Goal: Transaction & Acquisition: Purchase product/service

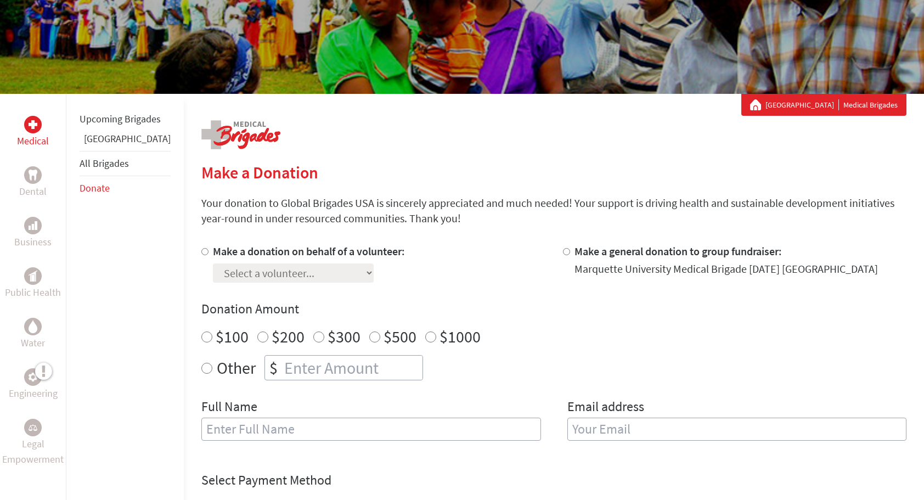
scroll to position [121, 0]
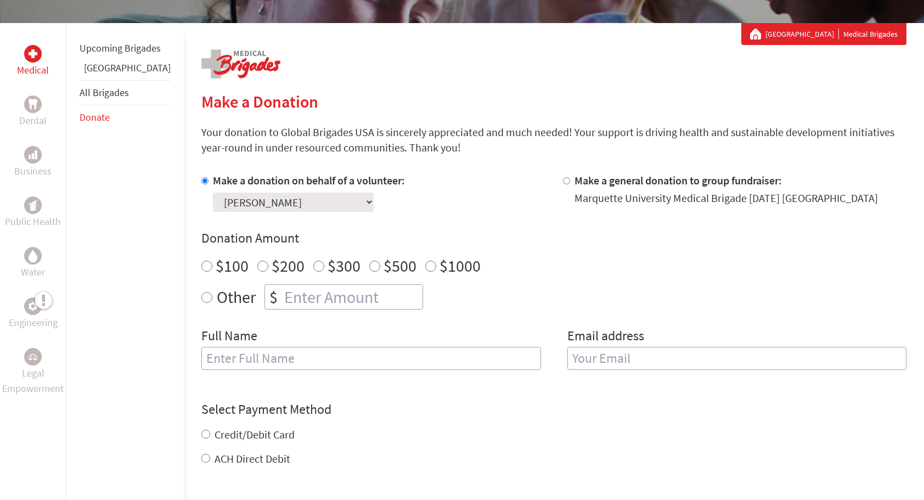
scroll to position [182, 0]
radio input "true"
click at [282, 297] on input "number" at bounding box center [352, 296] width 140 height 24
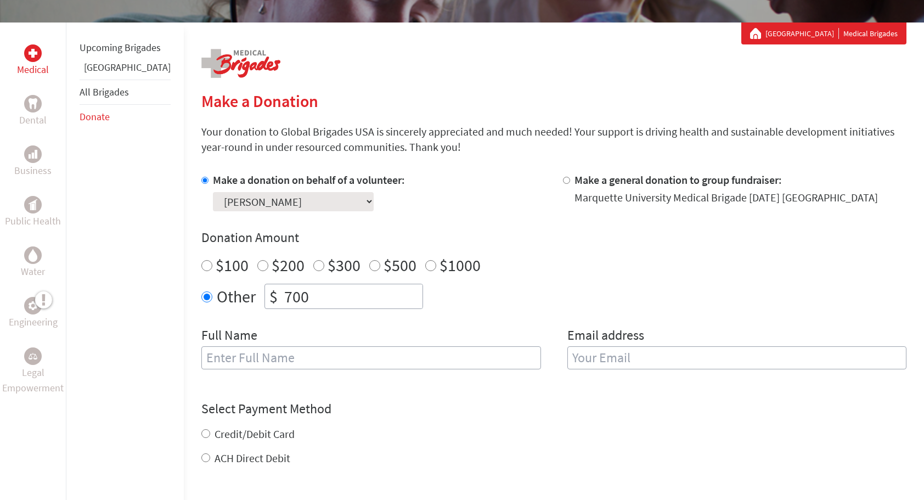
type input "700"
click at [241, 357] on input "text" at bounding box center [371, 357] width 340 height 23
type input "Maeve Elizabeth Sexton"
click at [571, 353] on input "email" at bounding box center [737, 357] width 340 height 23
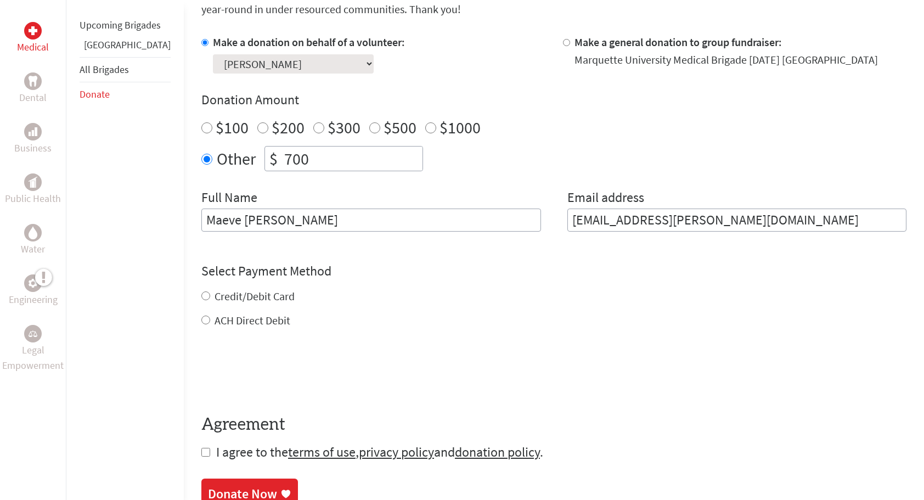
scroll to position [320, 0]
type input "maeve.sexton@marquette.edu"
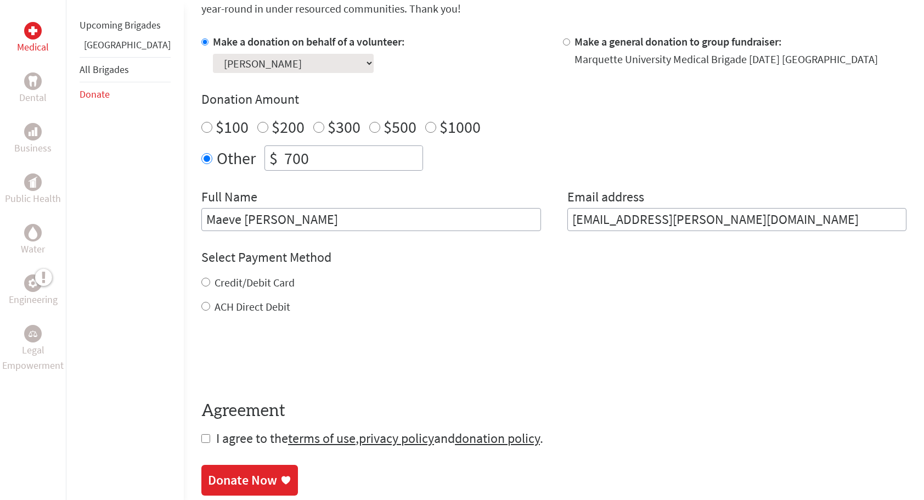
click at [201, 293] on div "Credit/Debit Card ACH Direct Debit" at bounding box center [553, 294] width 705 height 39
click at [201, 279] on input "Credit/Debit Card" at bounding box center [205, 282] width 9 height 9
radio input "true"
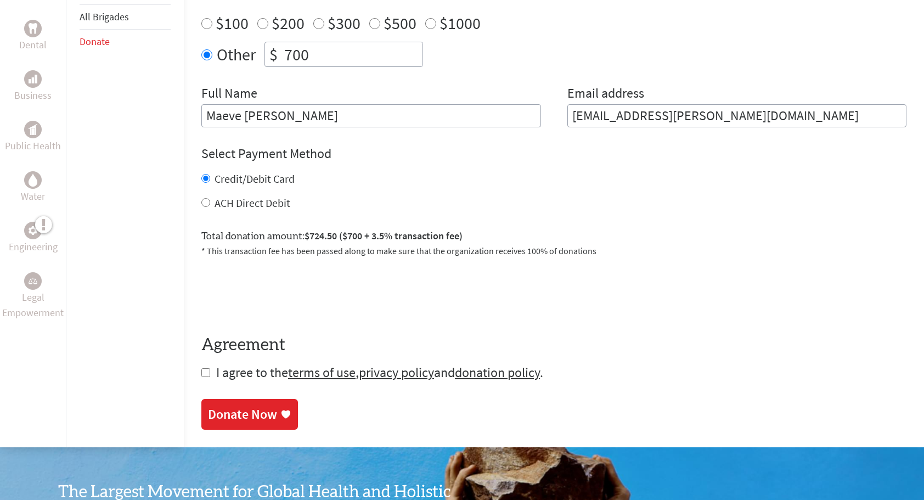
scroll to position [426, 0]
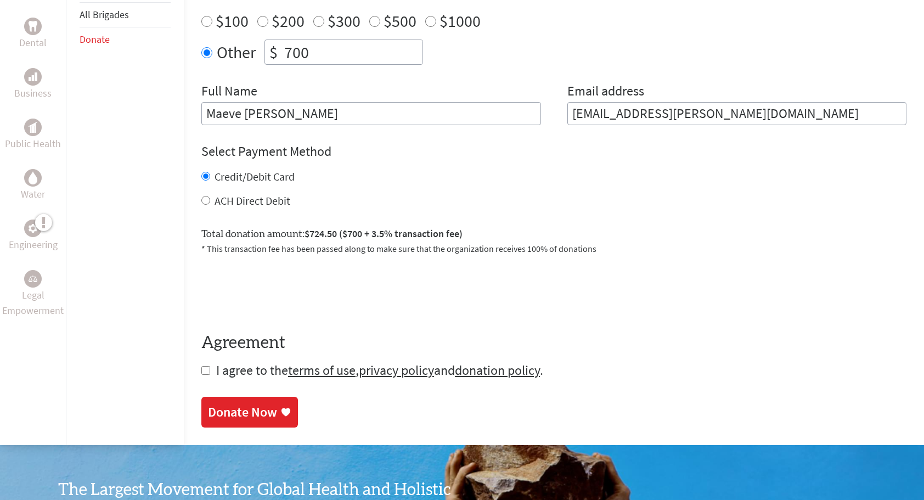
click at [201, 370] on input "checkbox" at bounding box center [205, 370] width 9 height 9
checkbox input "true"
click at [242, 415] on div "Donate Now" at bounding box center [242, 413] width 69 height 18
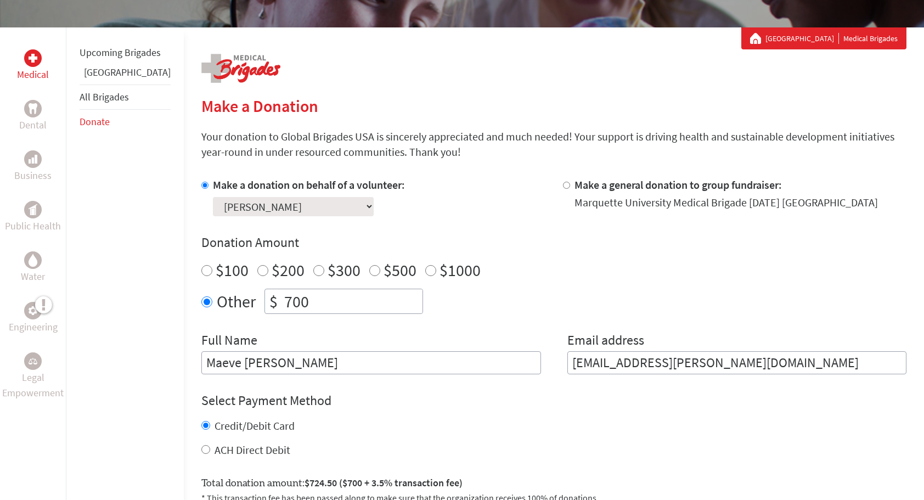
scroll to position [207, 0]
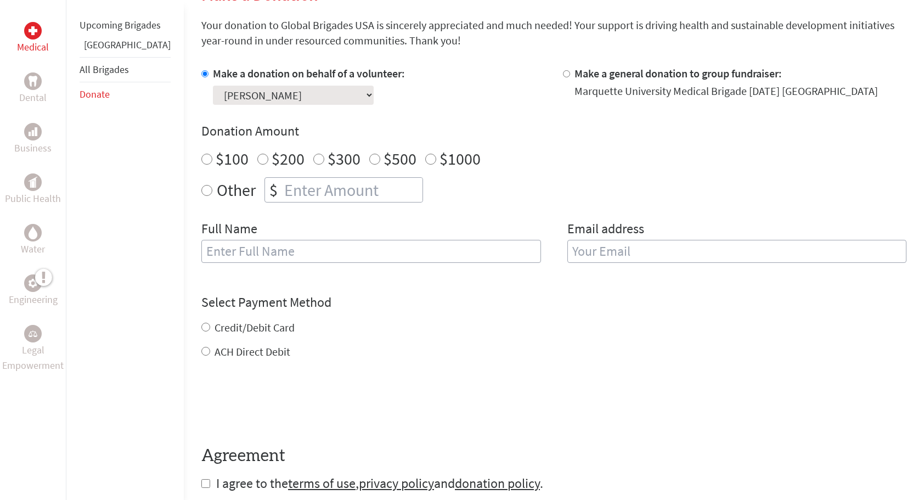
scroll to position [287, 0]
radio input "true"
click at [328, 187] on input "number" at bounding box center [352, 191] width 140 height 24
type input "700"
click at [279, 251] on input "text" at bounding box center [371, 252] width 340 height 23
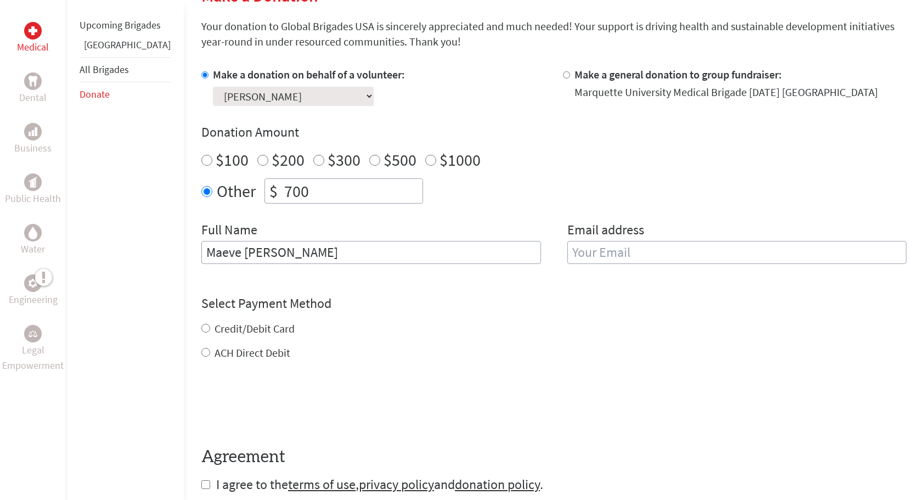
type input "Maeve [PERSON_NAME]"
click at [615, 244] on input "email" at bounding box center [737, 252] width 340 height 23
type input "[EMAIL_ADDRESS][PERSON_NAME][DOMAIN_NAME]"
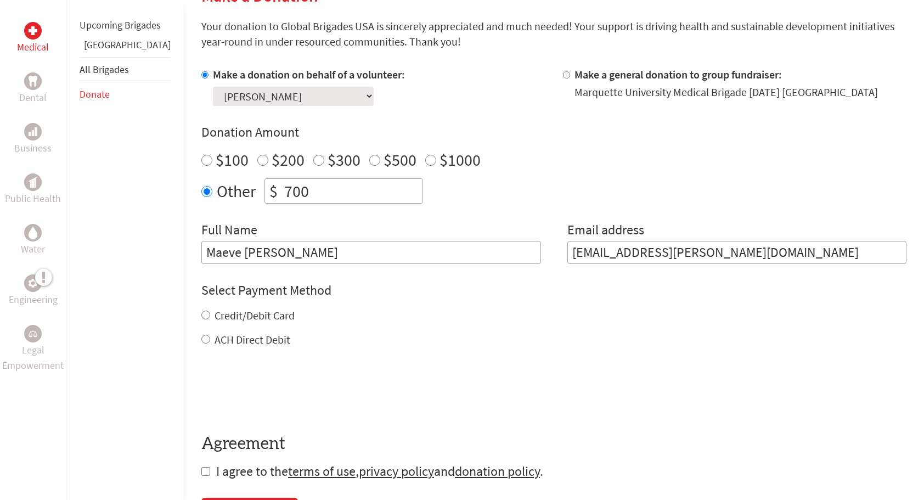
click at [201, 351] on form "Make a donation on behalf of a volunteer: Select a volunteer... [PERSON_NAME] […" at bounding box center [553, 273] width 705 height 413
click at [201, 339] on input "ACH Direct Debit" at bounding box center [205, 339] width 9 height 9
radio input "true"
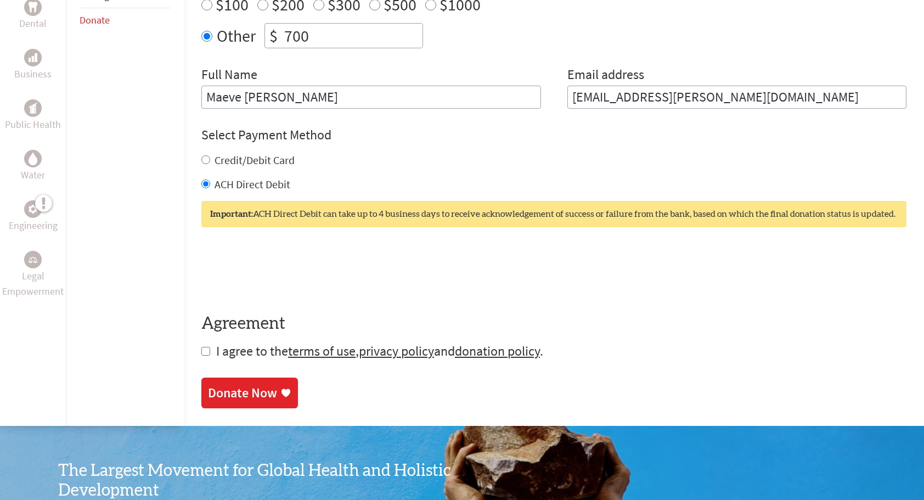
scroll to position [443, 0]
click at [201, 349] on form "Make a donation on behalf of a volunteer: Select a volunteer... [PERSON_NAME] […" at bounding box center [553, 135] width 705 height 448
click at [201, 349] on input "checkbox" at bounding box center [205, 350] width 9 height 9
checkbox input "true"
click at [240, 400] on div "Donate Now" at bounding box center [242, 394] width 69 height 18
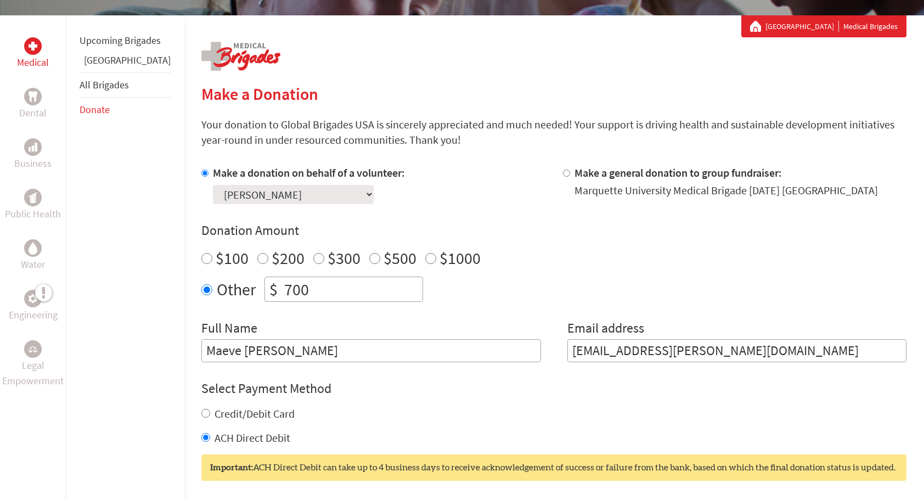
scroll to position [190, 0]
